Goal: Task Accomplishment & Management: Manage account settings

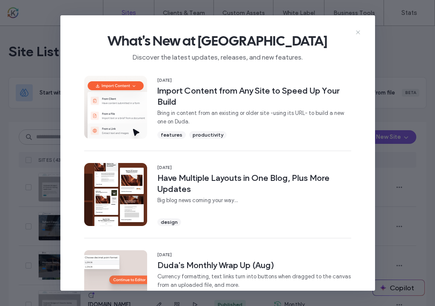
click at [355, 33] on icon at bounding box center [358, 32] width 7 height 7
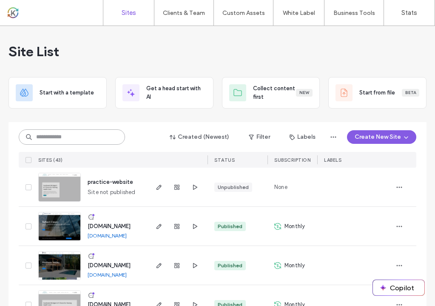
click at [111, 136] on input at bounding box center [72, 136] width 106 height 15
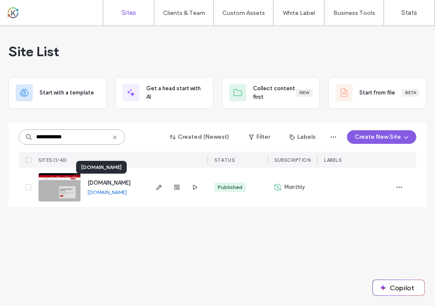
type input "**********"
click at [131, 185] on span "www.thehearingdepot.com" at bounding box center [109, 182] width 43 height 6
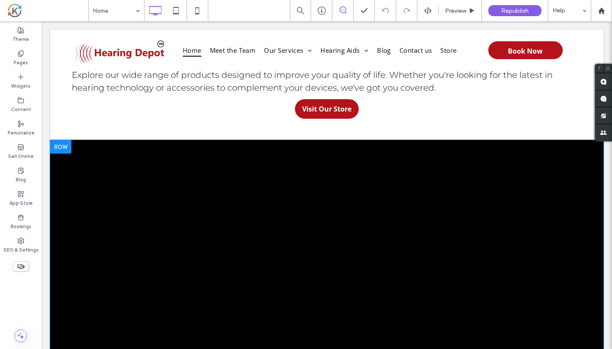
scroll to position [540, 0]
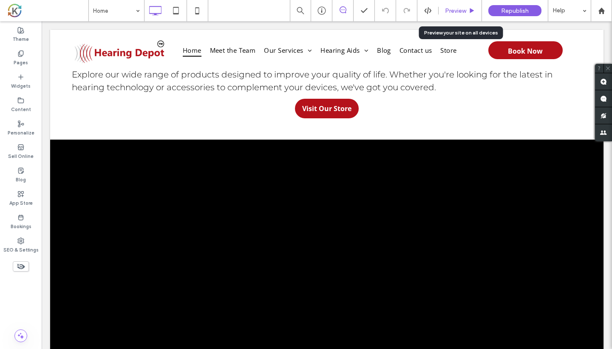
click at [434, 15] on div "Preview" at bounding box center [460, 10] width 43 height 21
click at [434, 14] on span "Preview" at bounding box center [455, 10] width 21 height 7
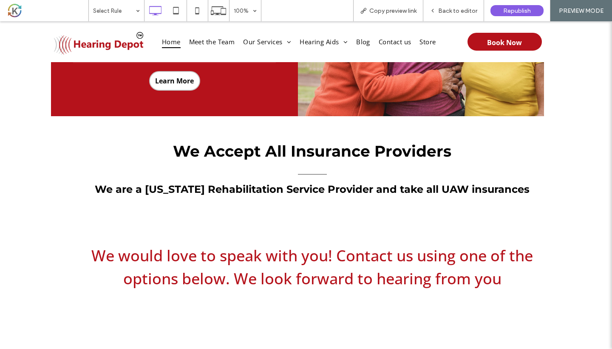
scroll to position [2760, 0]
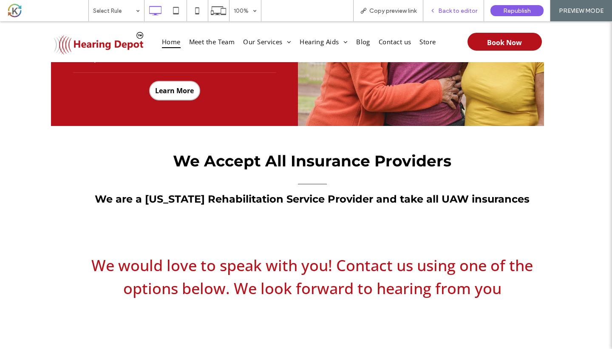
click at [434, 7] on span "Back to editor" at bounding box center [457, 10] width 39 height 7
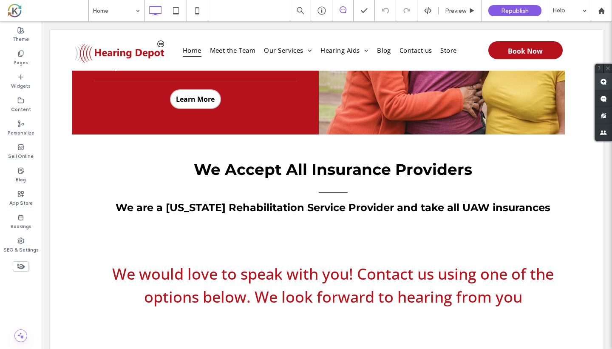
click at [434, 85] on span at bounding box center [603, 81] width 17 height 17
click at [434, 248] on div "List of Services We would love to speak with you! Contact us using one of the o…" at bounding box center [327, 287] width 510 height 85
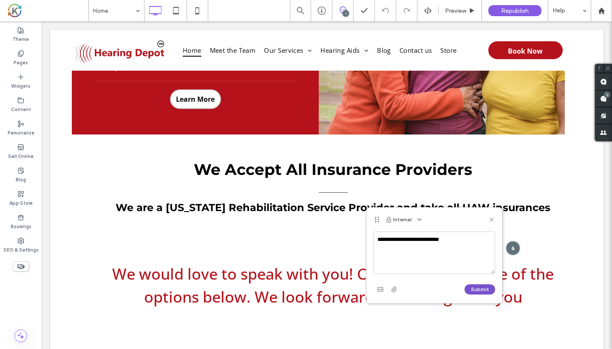
type textarea "**********"
click at [434, 288] on button "Submit" at bounding box center [480, 289] width 31 height 10
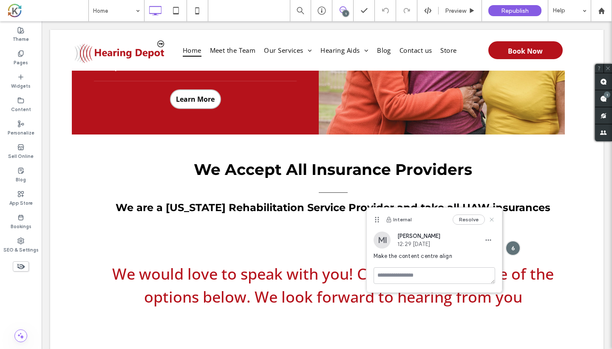
click at [434, 216] on icon at bounding box center [491, 219] width 7 height 7
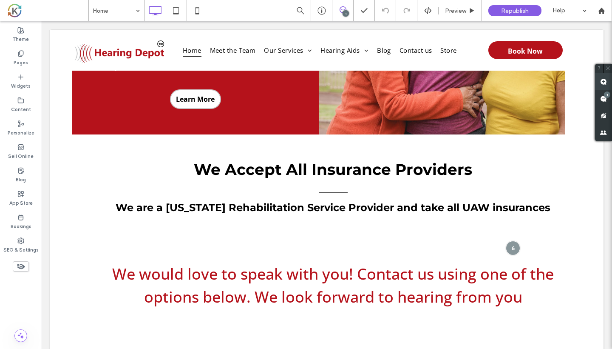
click at [434, 85] on span at bounding box center [603, 81] width 17 height 17
click at [429, 156] on div "We Accept All Insurance Providers We are a Michigan Rehabilitation Service Prov…" at bounding box center [327, 187] width 510 height 62
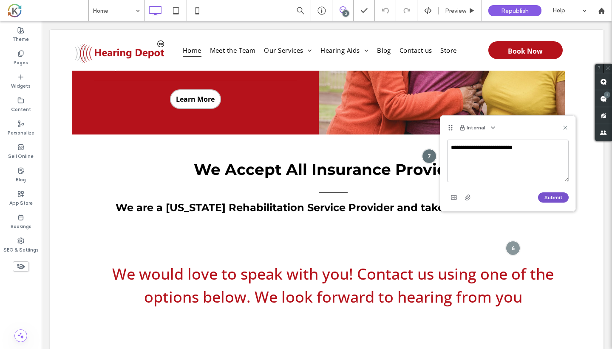
type textarea "**********"
click at [434, 197] on button "Submit" at bounding box center [553, 197] width 31 height 10
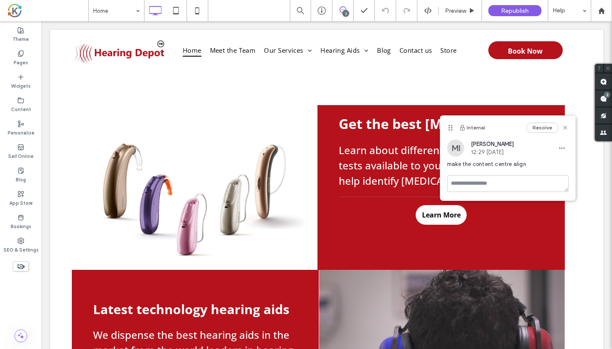
scroll to position [1906, 0]
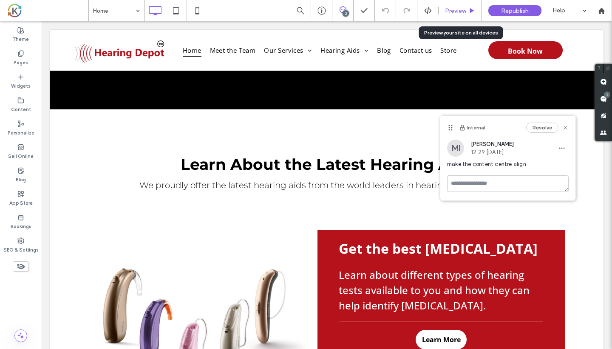
click at [434, 4] on div "Preview" at bounding box center [460, 10] width 43 height 21
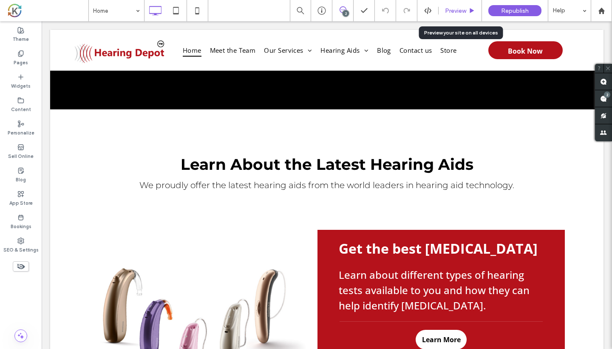
click at [434, 16] on div "Preview" at bounding box center [460, 10] width 43 height 21
click at [434, 11] on span "Preview" at bounding box center [455, 10] width 21 height 7
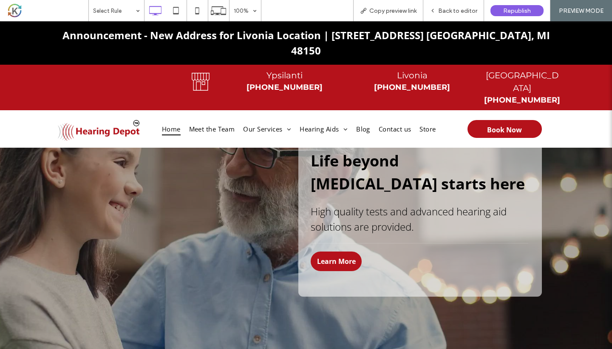
scroll to position [112, 0]
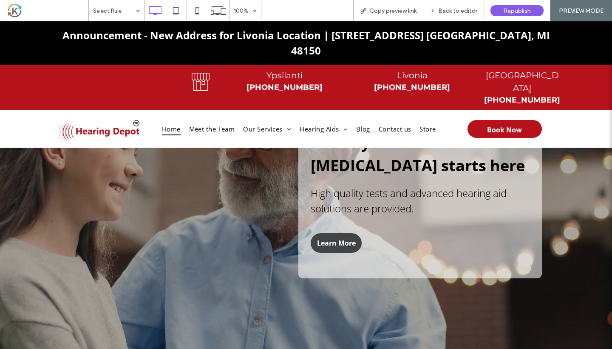
click at [342, 236] on span "Learn More" at bounding box center [336, 243] width 45 height 18
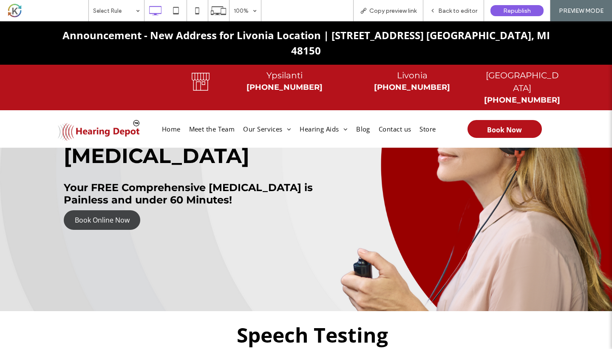
click at [130, 223] on span "Book Online Now" at bounding box center [102, 220] width 61 height 18
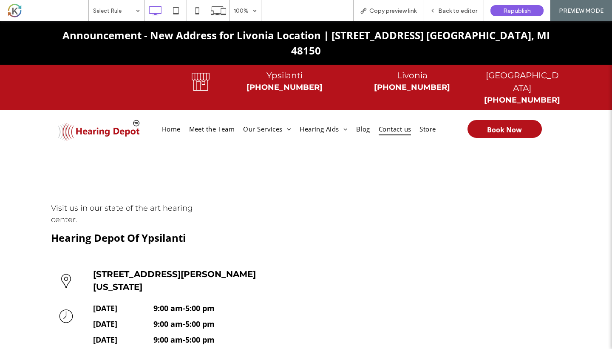
click at [134, 110] on img at bounding box center [99, 128] width 97 height 37
click at [165, 122] on span "Home" at bounding box center [171, 128] width 19 height 13
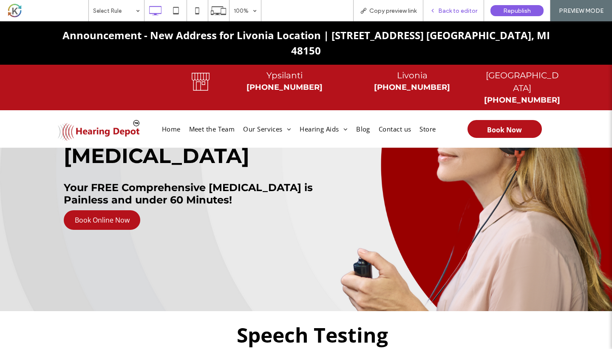
click at [434, 14] on span "Back to editor" at bounding box center [457, 10] width 39 height 7
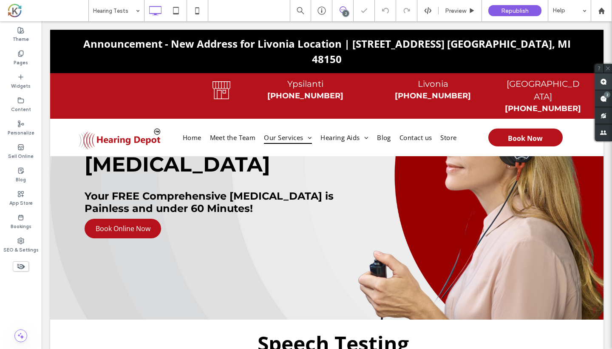
click at [434, 79] on span at bounding box center [603, 81] width 17 height 17
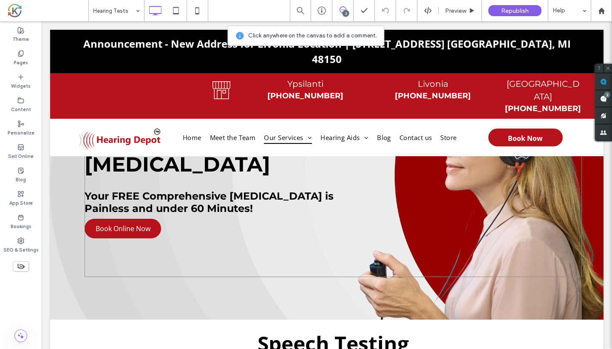
click at [246, 147] on div "Hearing Test Your FREE Comprehensive Hearing Test is Painless and under 60 Minu…" at bounding box center [333, 198] width 497 height 158
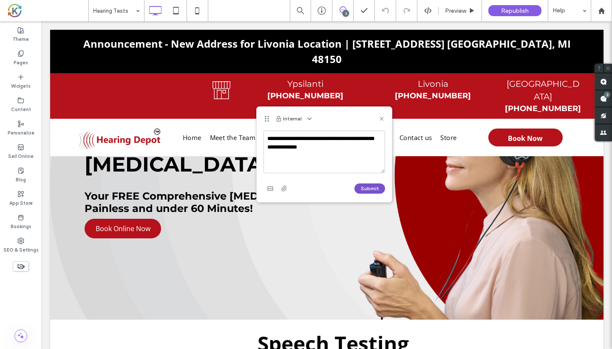
type textarea "**********"
click at [371, 190] on button "Submit" at bounding box center [370, 188] width 31 height 10
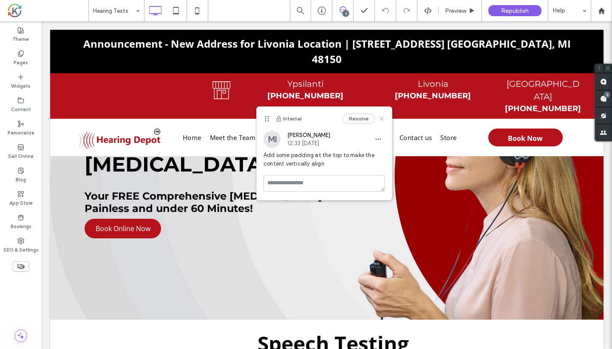
click at [383, 120] on use at bounding box center [382, 118] width 4 height 4
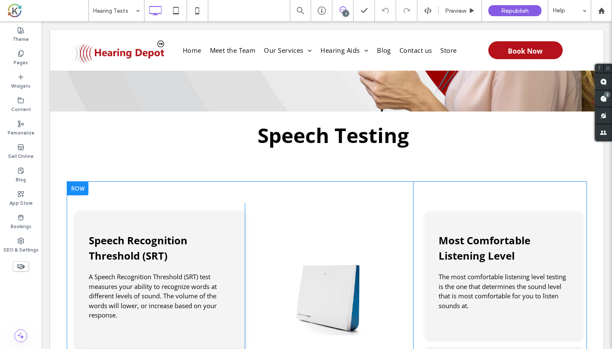
scroll to position [209, 0]
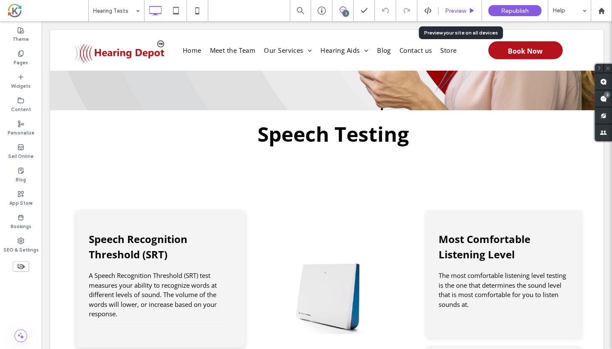
click at [434, 17] on div "Preview" at bounding box center [460, 10] width 43 height 21
click at [434, 11] on span "Preview" at bounding box center [455, 10] width 21 height 7
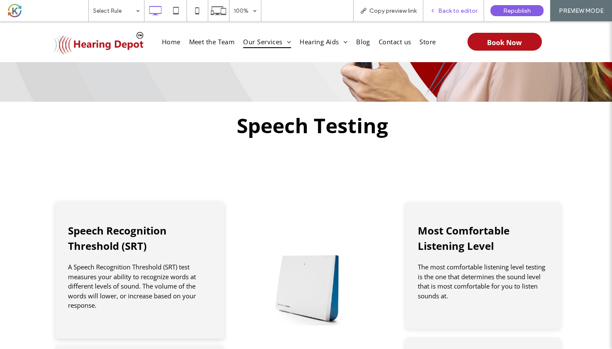
click at [434, 12] on span "Back to editor" at bounding box center [457, 10] width 39 height 7
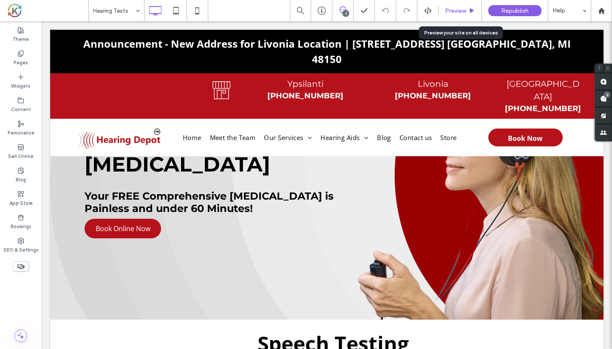
click at [434, 13] on span "Preview" at bounding box center [455, 10] width 21 height 7
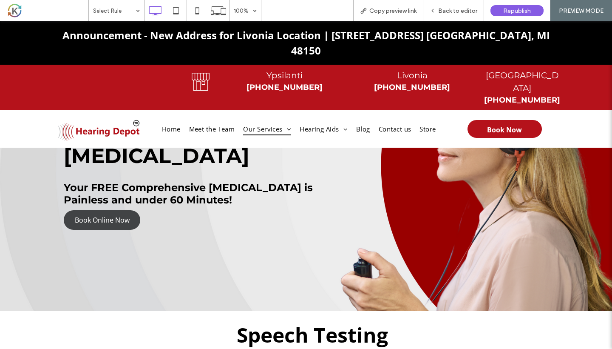
click at [135, 225] on link "Book Online Now" at bounding box center [102, 220] width 77 height 20
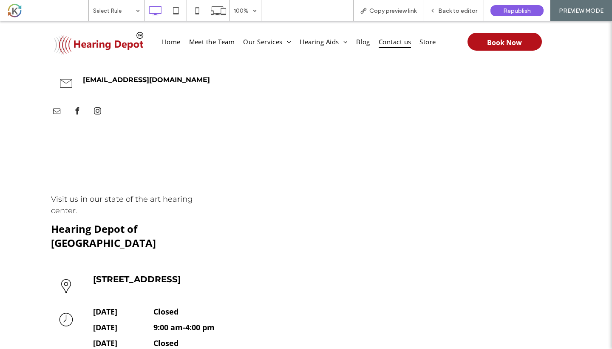
scroll to position [378, 0]
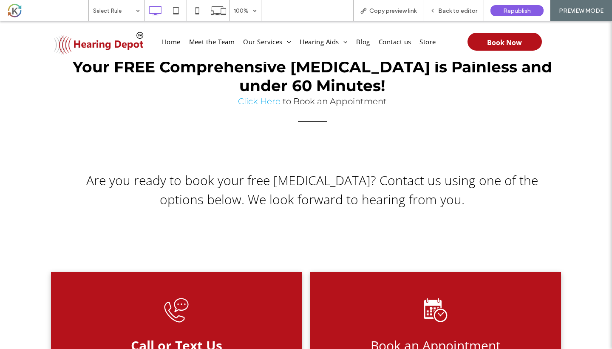
scroll to position [1446, 0]
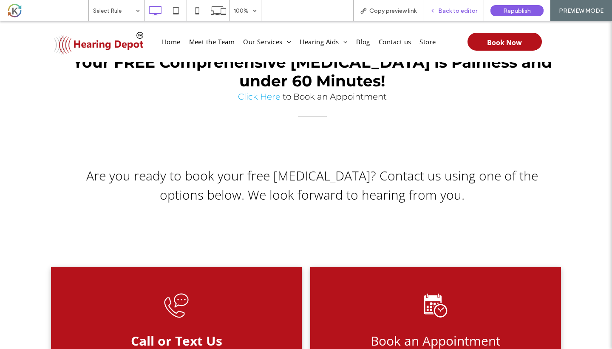
drag, startPoint x: 458, startPoint y: 12, endPoint x: 484, endPoint y: 60, distance: 54.0
click at [434, 12] on span "Back to editor" at bounding box center [457, 10] width 39 height 7
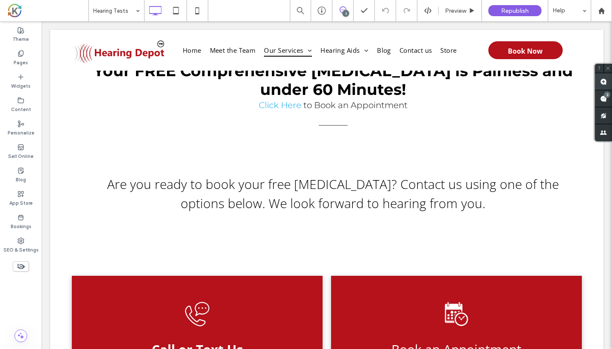
click at [434, 79] on use at bounding box center [603, 81] width 7 height 7
click at [434, 44] on div at bounding box center [327, 50] width 554 height 41
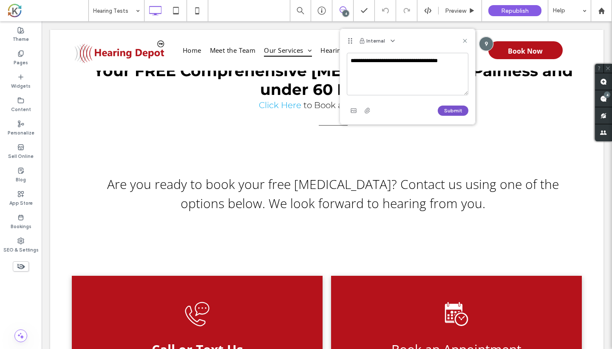
type textarea "**********"
click at [434, 109] on button "Submit" at bounding box center [453, 110] width 31 height 10
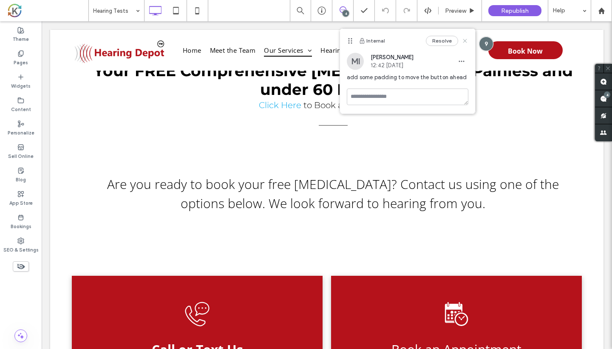
click at [434, 43] on icon at bounding box center [465, 40] width 7 height 7
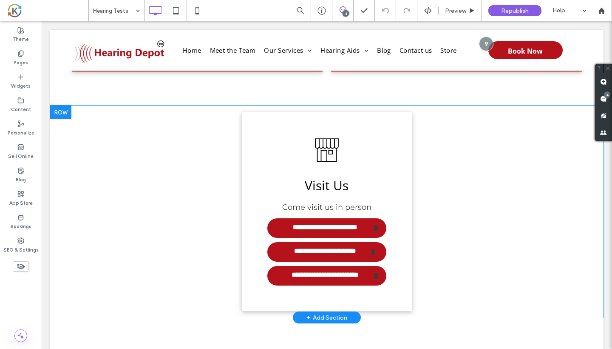
scroll to position [1861, 0]
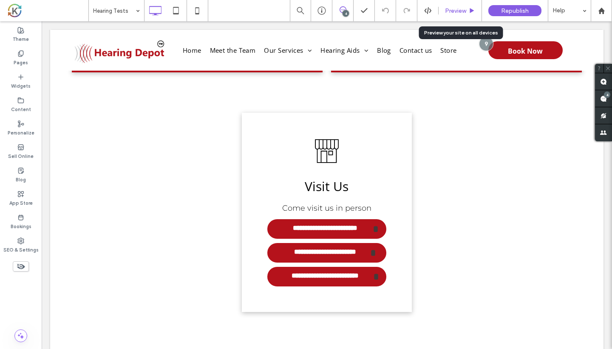
click at [434, 15] on div "Preview" at bounding box center [460, 10] width 43 height 21
click at [434, 11] on span "Preview" at bounding box center [455, 10] width 21 height 7
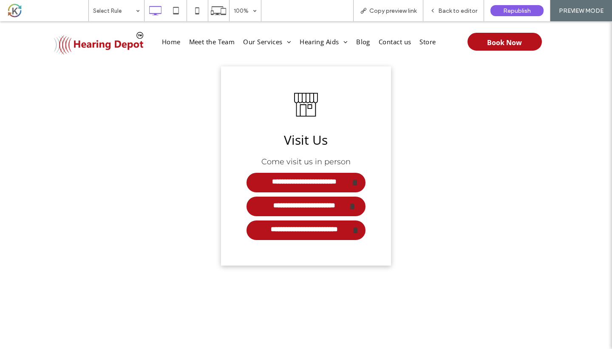
scroll to position [1892, 0]
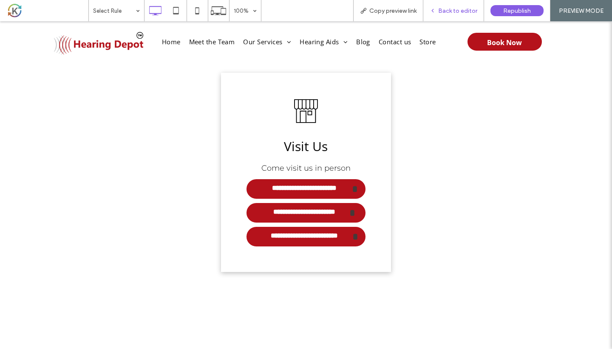
click at [434, 7] on span "Back to editor" at bounding box center [457, 10] width 39 height 7
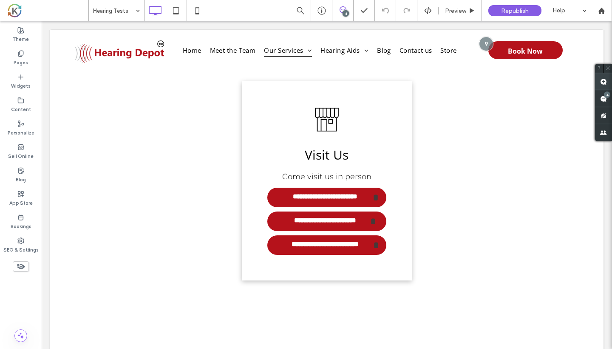
click at [434, 85] on span at bounding box center [603, 81] width 17 height 17
click at [233, 222] on div "Click To Paste" at bounding box center [157, 180] width 170 height 199
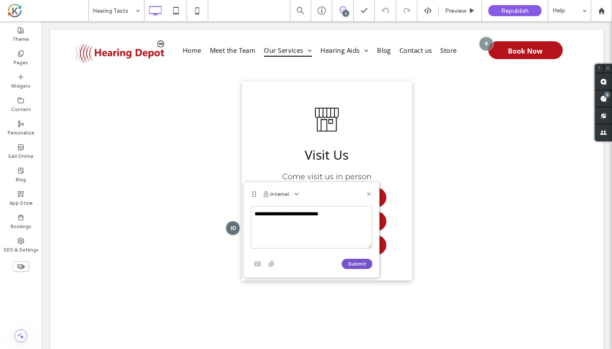
type textarea "**********"
click at [355, 263] on button "Submit" at bounding box center [357, 263] width 31 height 10
click at [367, 197] on div "Resolve" at bounding box center [351, 194] width 43 height 10
click at [369, 194] on use at bounding box center [369, 194] width 4 height 4
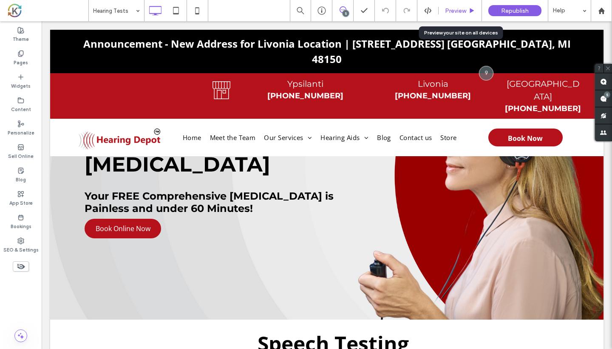
click at [434, 12] on span "Preview" at bounding box center [455, 10] width 21 height 7
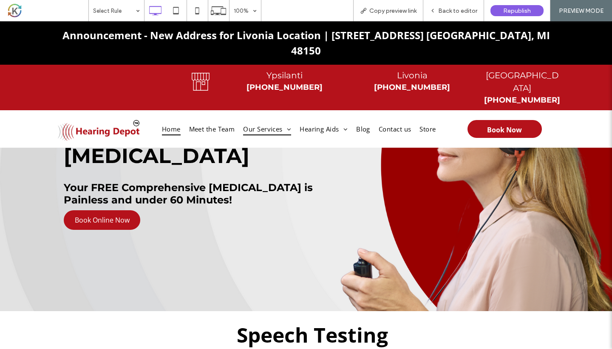
click at [162, 122] on span "Home" at bounding box center [171, 128] width 19 height 13
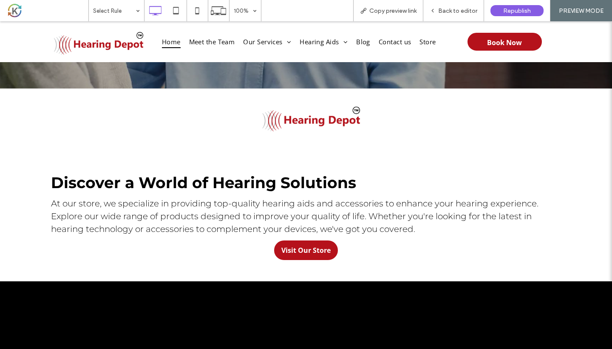
scroll to position [388, 0]
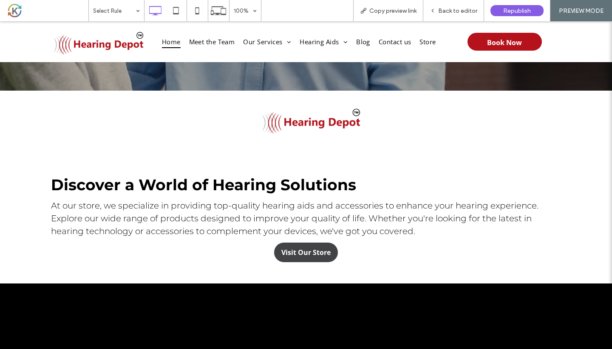
click at [322, 251] on span "Visit Our Store" at bounding box center [305, 252] width 55 height 18
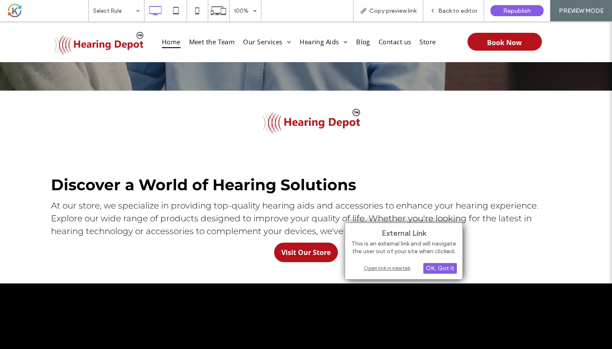
click at [410, 269] on div "Open link in new tab" at bounding box center [404, 267] width 106 height 9
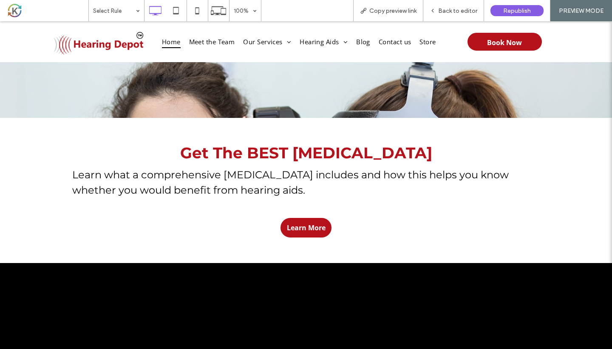
scroll to position [1485, 0]
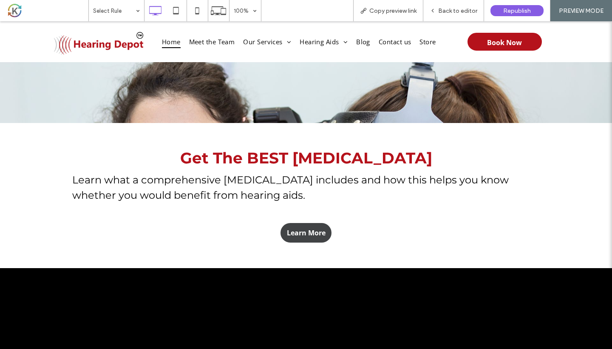
click at [315, 234] on span "Learn More" at bounding box center [306, 233] width 45 height 18
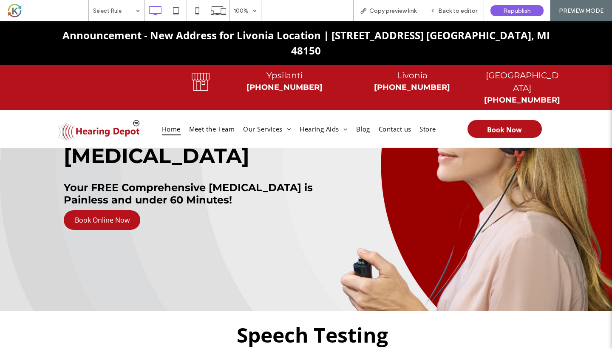
drag, startPoint x: 173, startPoint y: 103, endPoint x: 173, endPoint y: 124, distance: 21.3
click at [173, 122] on span "Home" at bounding box center [171, 128] width 19 height 13
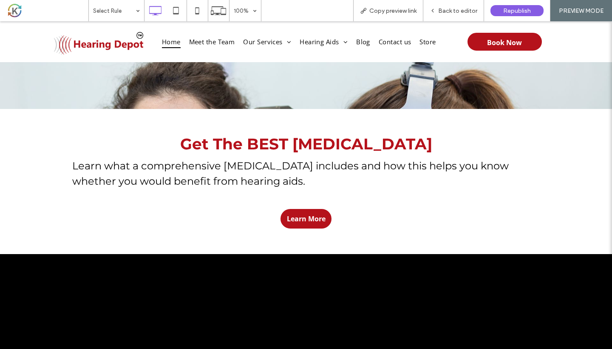
scroll to position [1501, 0]
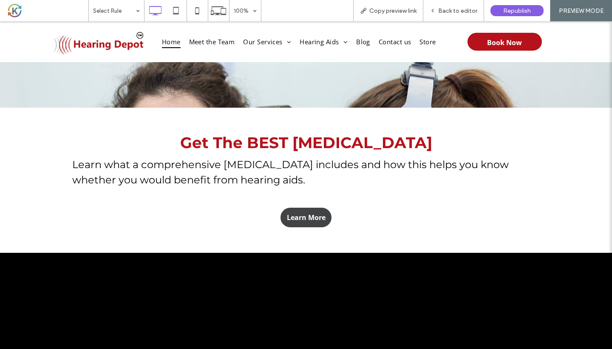
click at [305, 219] on span "Learn More" at bounding box center [306, 217] width 45 height 18
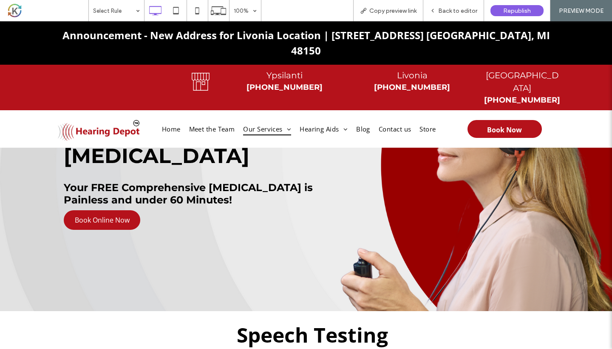
click at [167, 122] on span "Home" at bounding box center [171, 128] width 19 height 13
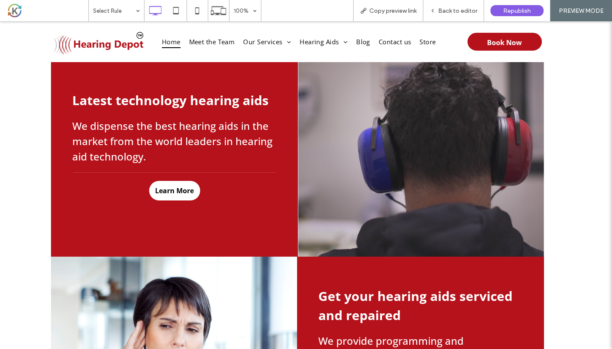
scroll to position [2235, 0]
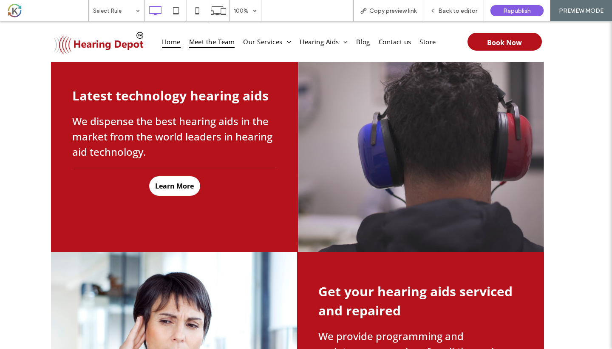
click at [226, 40] on span "Meet the Team" at bounding box center [212, 41] width 46 height 13
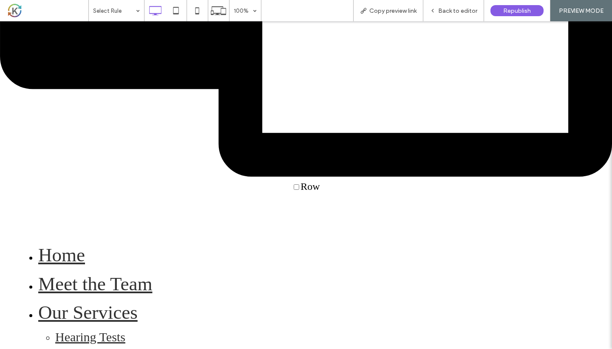
scroll to position [473, 0]
